Goal: Download file/media

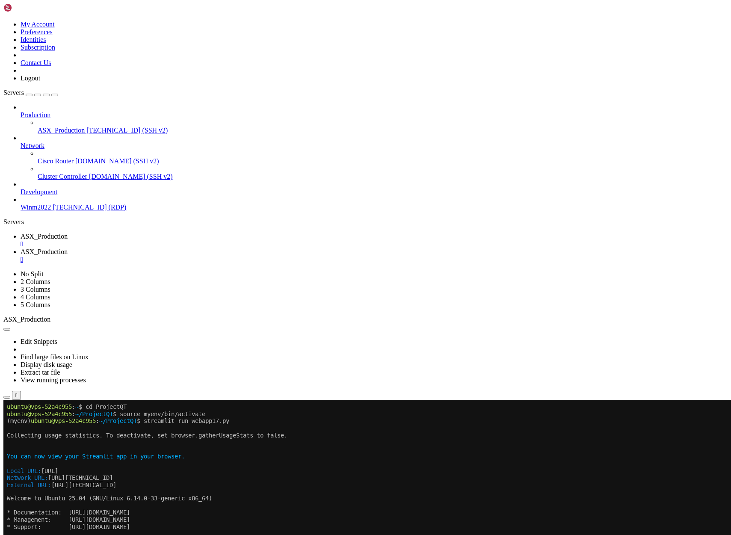
scroll to position [1011, 0]
click at [68, 248] on span "ASX_Production" at bounding box center [44, 251] width 47 height 7
click at [7, 489] on icon "button" at bounding box center [7, 489] width 0 height 0
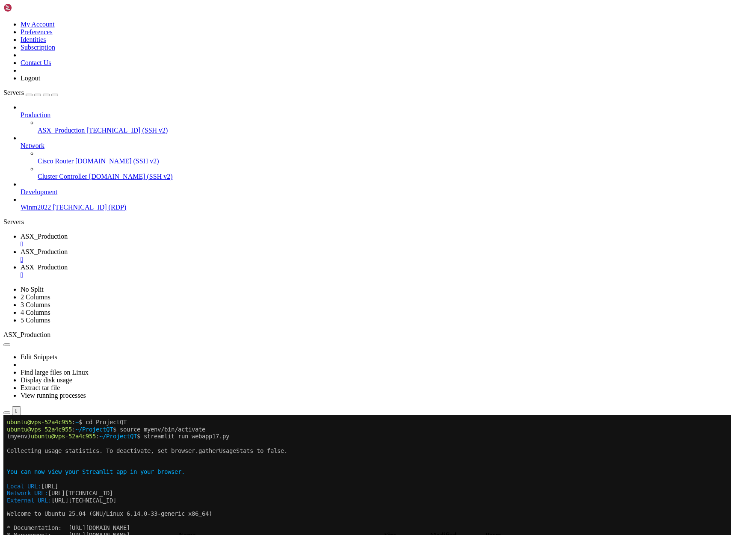
type input "/home/ubuntu/ProjectQT"
click at [68, 248] on span "ASX_Production" at bounding box center [44, 251] width 47 height 7
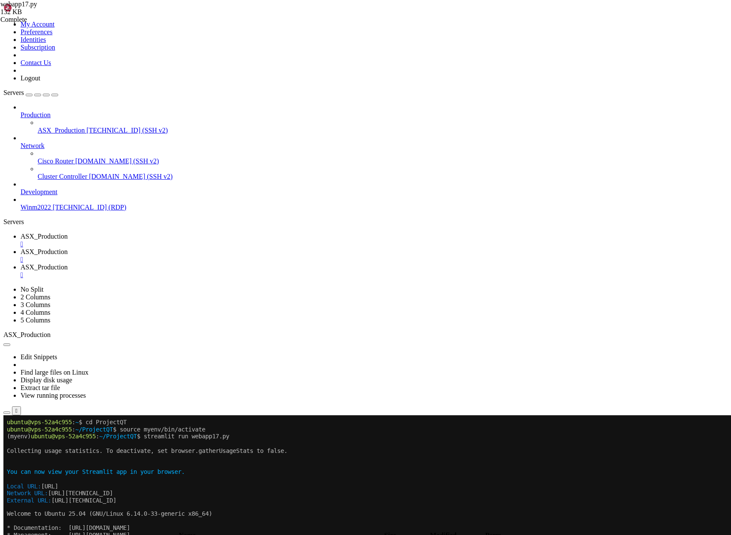
click at [234, 248] on link "ASX_Production " at bounding box center [374, 255] width 707 height 15
click at [68, 248] on span "ASX_Production" at bounding box center [44, 251] width 47 height 7
click at [68, 233] on span "ASX_Production" at bounding box center [44, 236] width 47 height 7
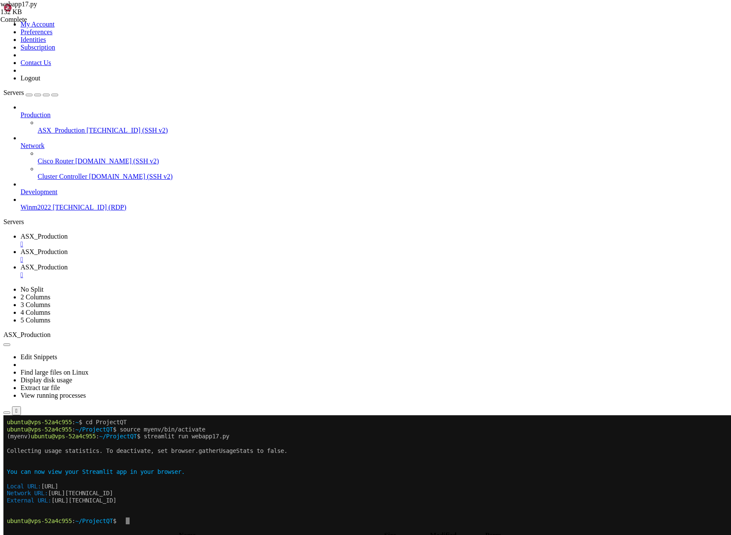
click at [214, 512] on x-row at bounding box center [315, 514] width 616 height 7
click at [68, 248] on span "ASX_Production" at bounding box center [44, 251] width 47 height 7
click at [149, 233] on link "ASX_Production " at bounding box center [374, 240] width 707 height 15
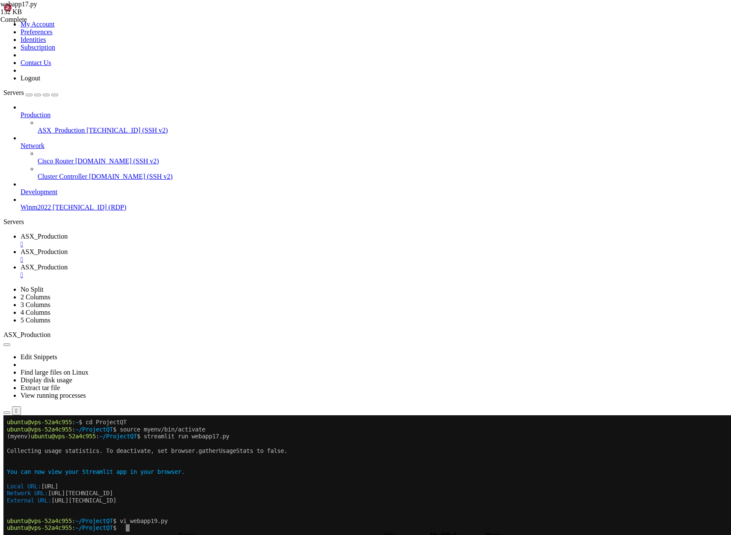
click at [68, 248] on span "ASX_Production" at bounding box center [44, 251] width 47 height 7
click at [68, 233] on span "ASX_Production" at bounding box center [44, 236] width 47 height 7
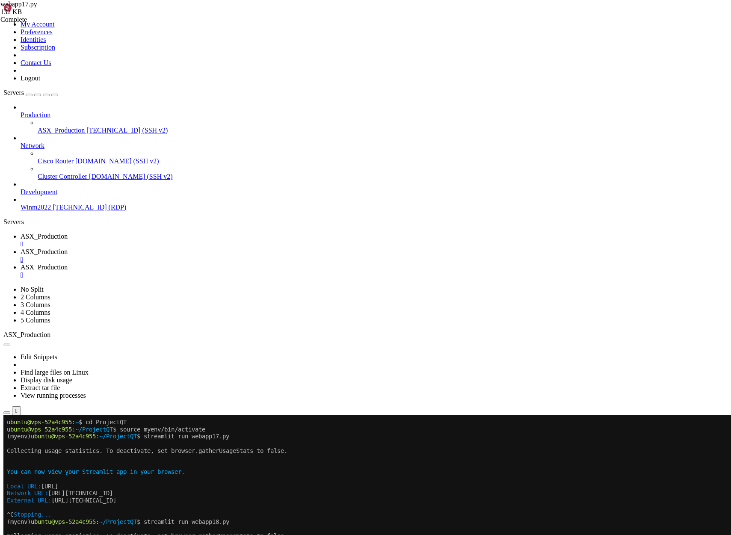
click at [38, 440] on button "Reconnect" at bounding box center [20, 444] width 34 height 9
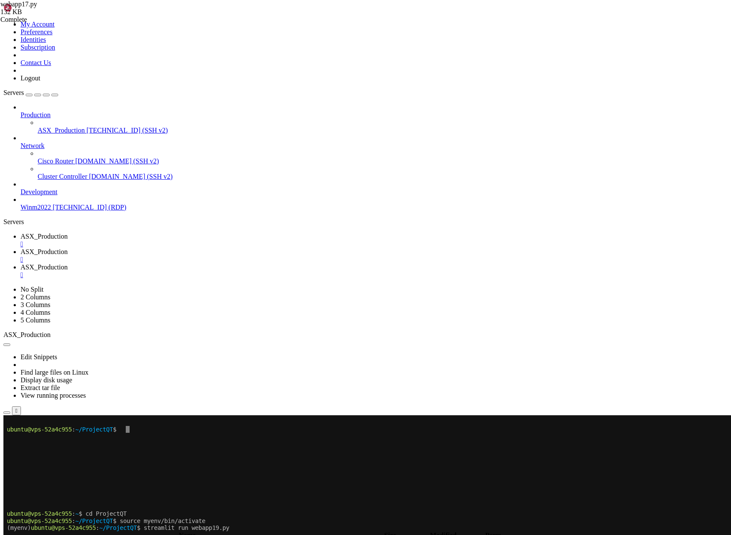
scroll to position [14, 0]
click at [235, 505] on x-row at bounding box center [315, 508] width 616 height 7
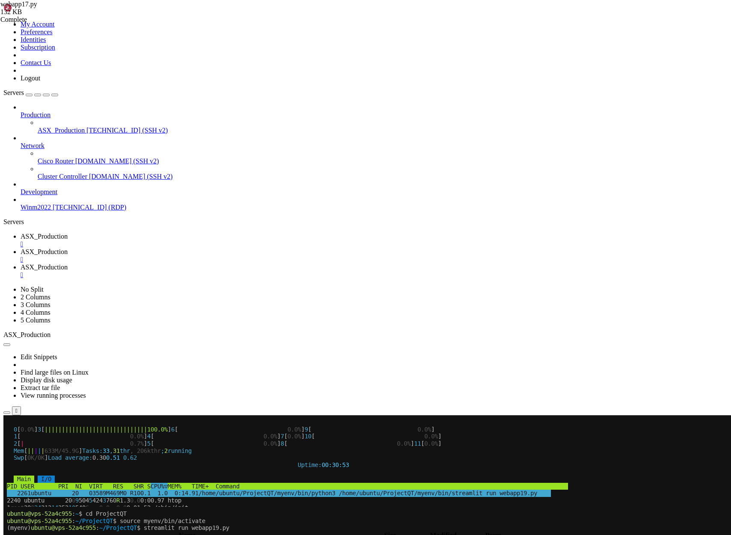
click at [68, 233] on span "ASX_Production" at bounding box center [44, 236] width 47 height 7
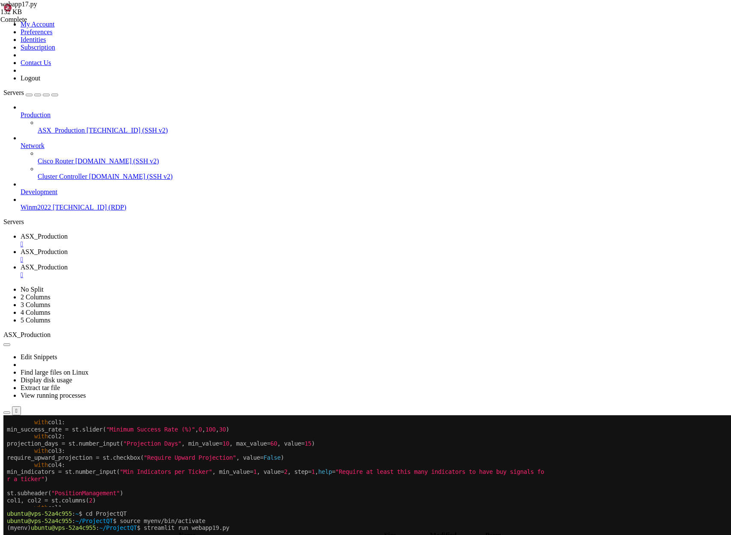
scroll to position [21, 0]
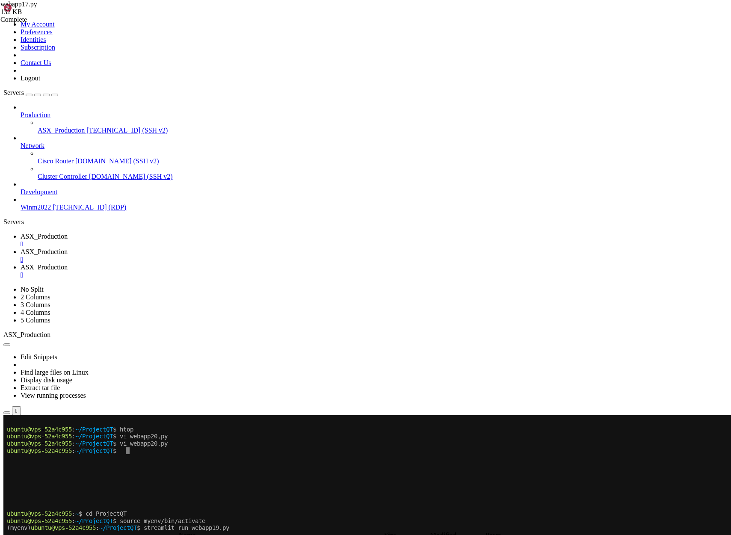
click at [68, 248] on span "ASX_Production" at bounding box center [44, 251] width 47 height 7
click at [68, 233] on span "ASX_Production" at bounding box center [44, 236] width 47 height 7
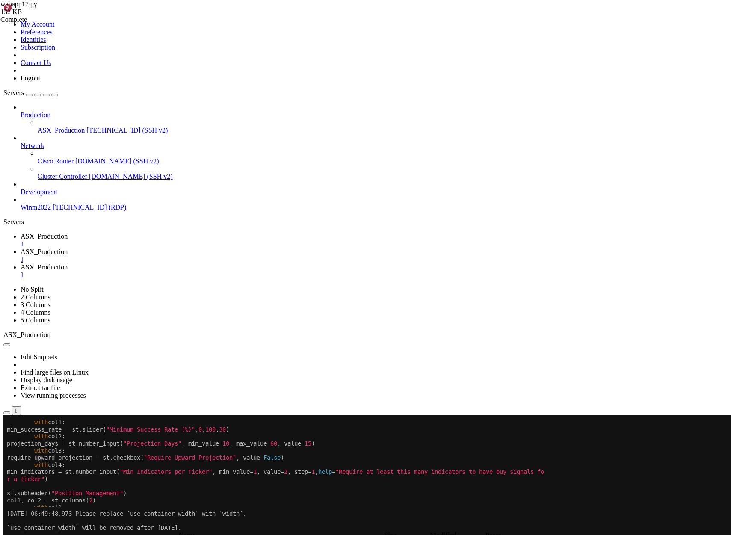
scroll to position [29, 0]
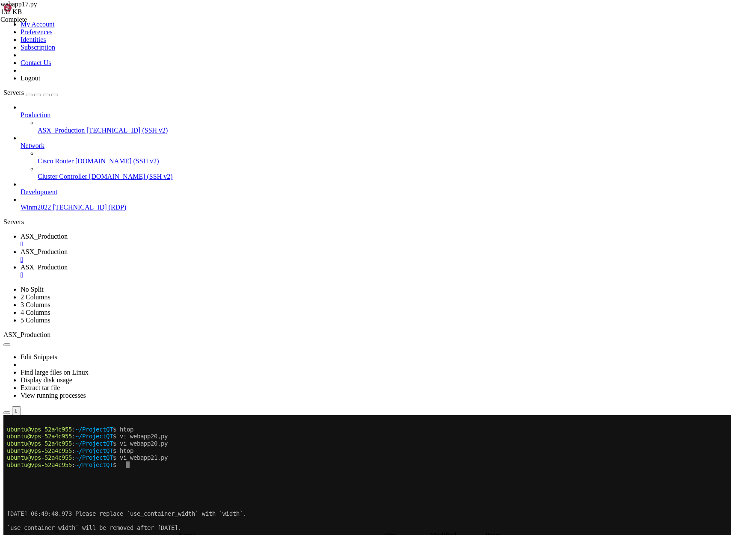
click at [68, 248] on span "ASX_Production" at bounding box center [44, 251] width 47 height 7
click at [68, 233] on span "ASX_Production" at bounding box center [44, 236] width 47 height 7
click at [203, 500] on x-row at bounding box center [315, 500] width 616 height 7
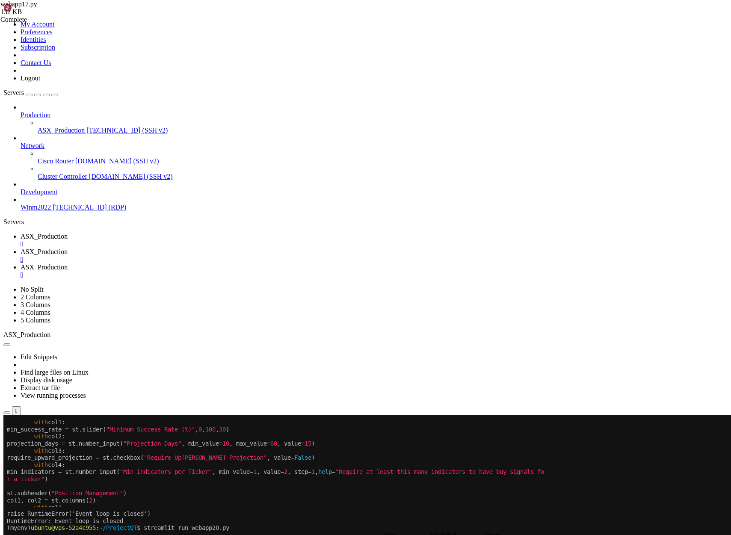
scroll to position [36, 0]
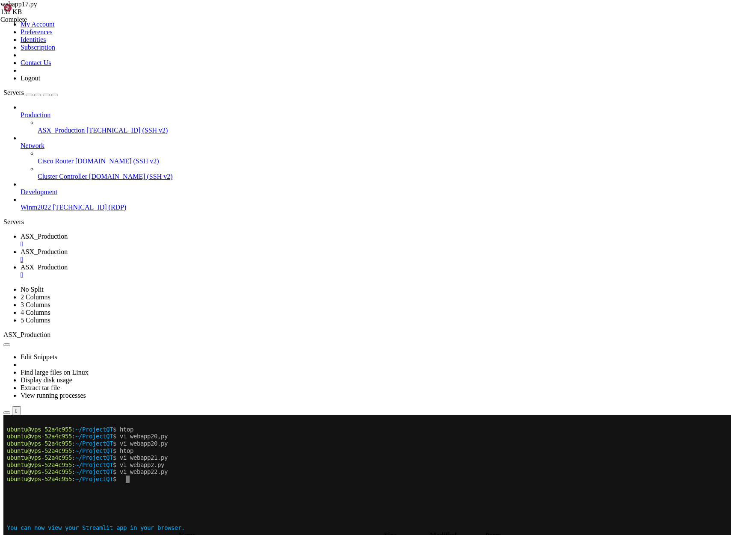
click at [68, 248] on span "ASX_Production" at bounding box center [44, 251] width 47 height 7
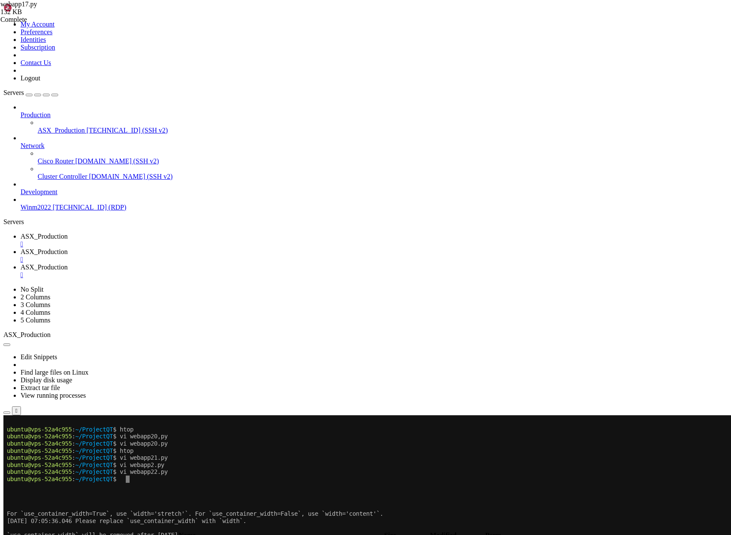
click at [68, 233] on span "ASX_Production" at bounding box center [44, 236] width 47 height 7
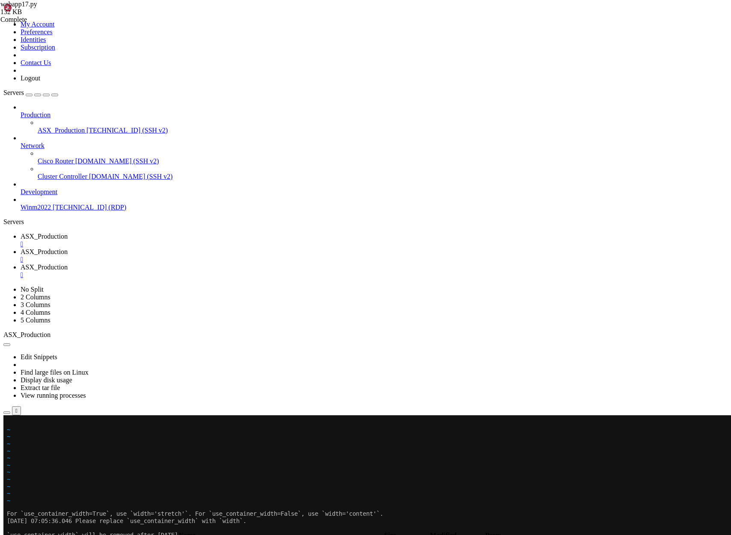
click at [7, 416] on div at bounding box center [4, 416] width 3 height 0
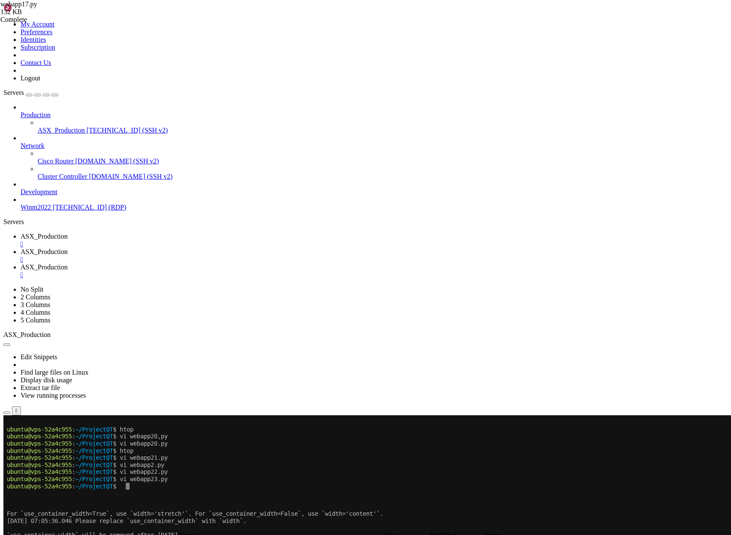
scroll to position [43, 0]
click at [21, 248] on icon at bounding box center [21, 251] width 0 height 7
